Goal: Find specific page/section: Find specific page/section

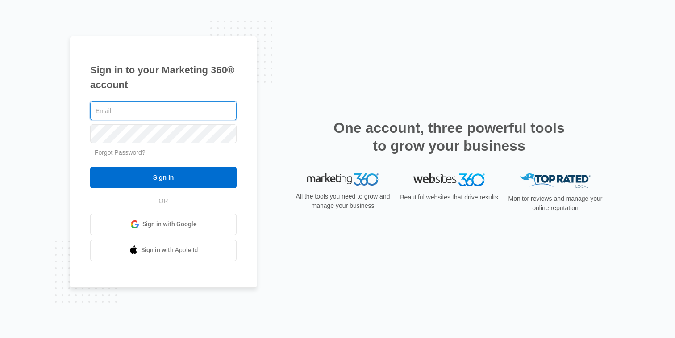
click at [183, 108] on input "text" at bounding box center [163, 110] width 147 height 19
type input "[PERSON_NAME][EMAIL_ADDRESS][DOMAIN_NAME]"
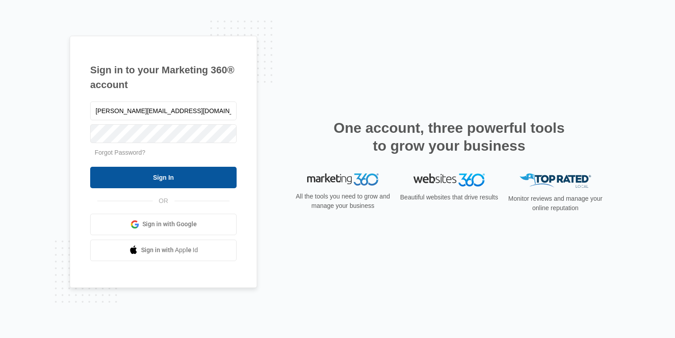
click at [176, 183] on input "Sign In" at bounding box center [163, 177] width 147 height 21
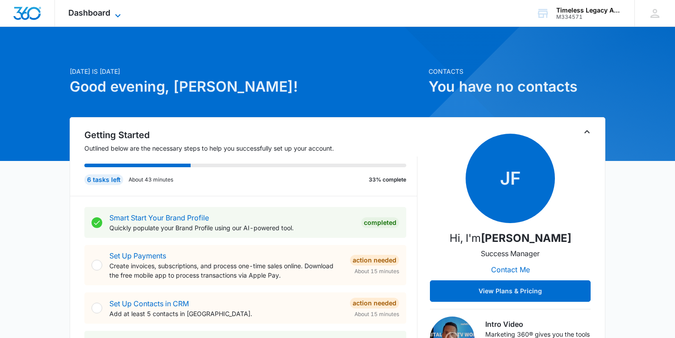
click at [106, 14] on span "Dashboard" at bounding box center [89, 12] width 42 height 9
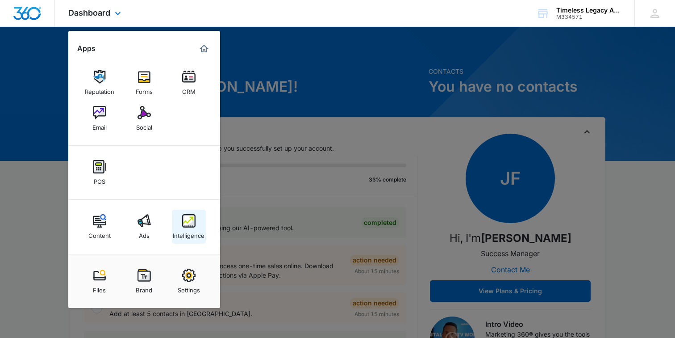
click at [182, 226] on img at bounding box center [188, 220] width 13 height 13
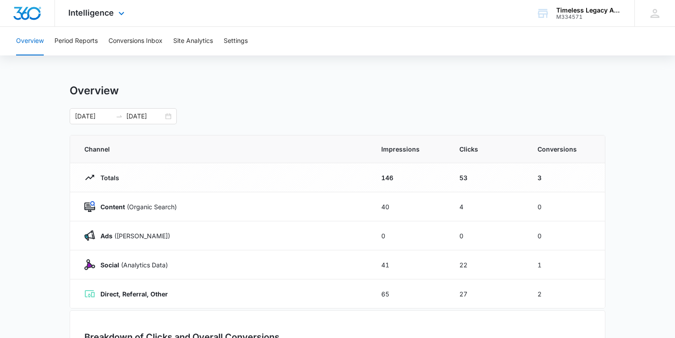
click at [106, 18] on div "Intelligence Apps Reputation Forms CRM Email Social POS Content Ads Intelligenc…" at bounding box center [97, 13] width 85 height 26
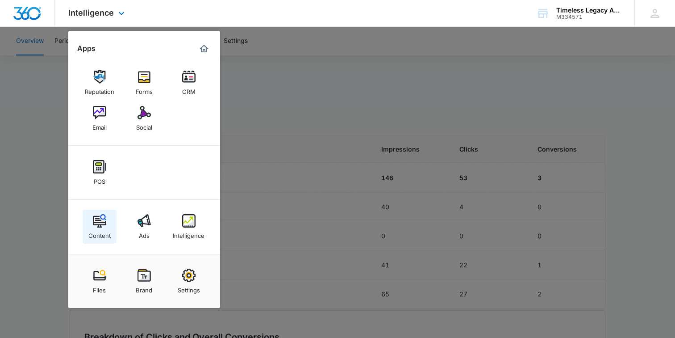
click at [102, 228] on div "Content" at bounding box center [99, 233] width 22 height 12
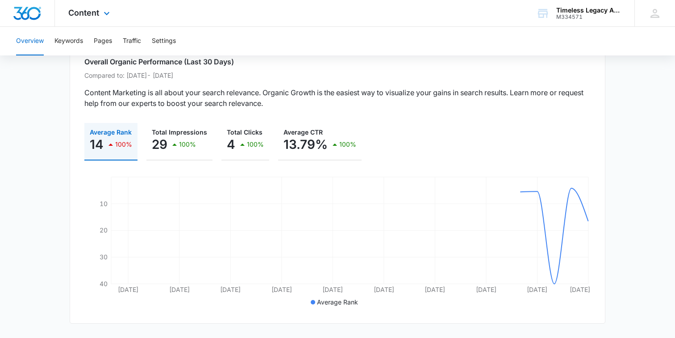
scroll to position [16, 0]
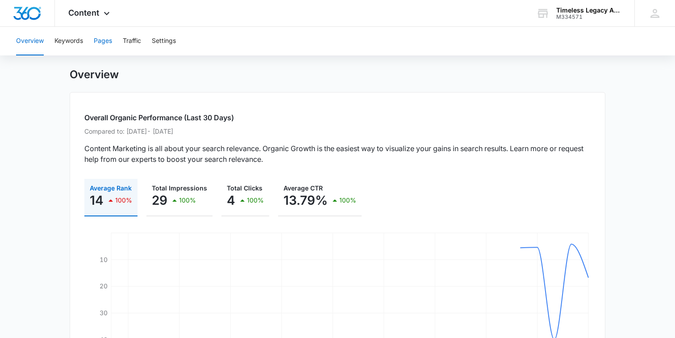
click at [102, 41] on button "Pages" at bounding box center [103, 41] width 18 height 29
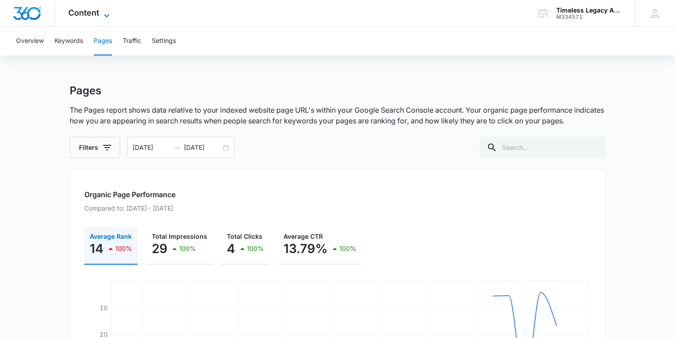
click at [106, 16] on icon at bounding box center [106, 15] width 5 height 3
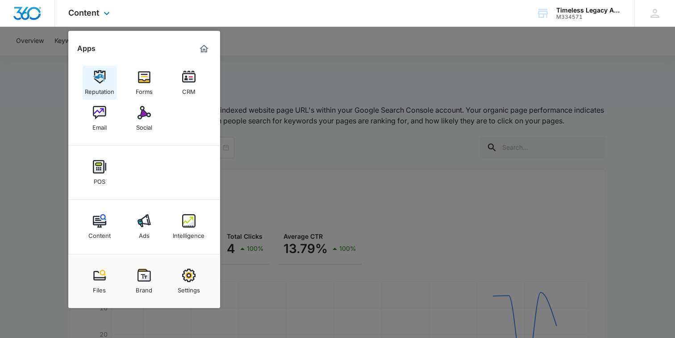
click at [104, 80] on img at bounding box center [99, 76] width 13 height 13
